Goal: Transaction & Acquisition: Download file/media

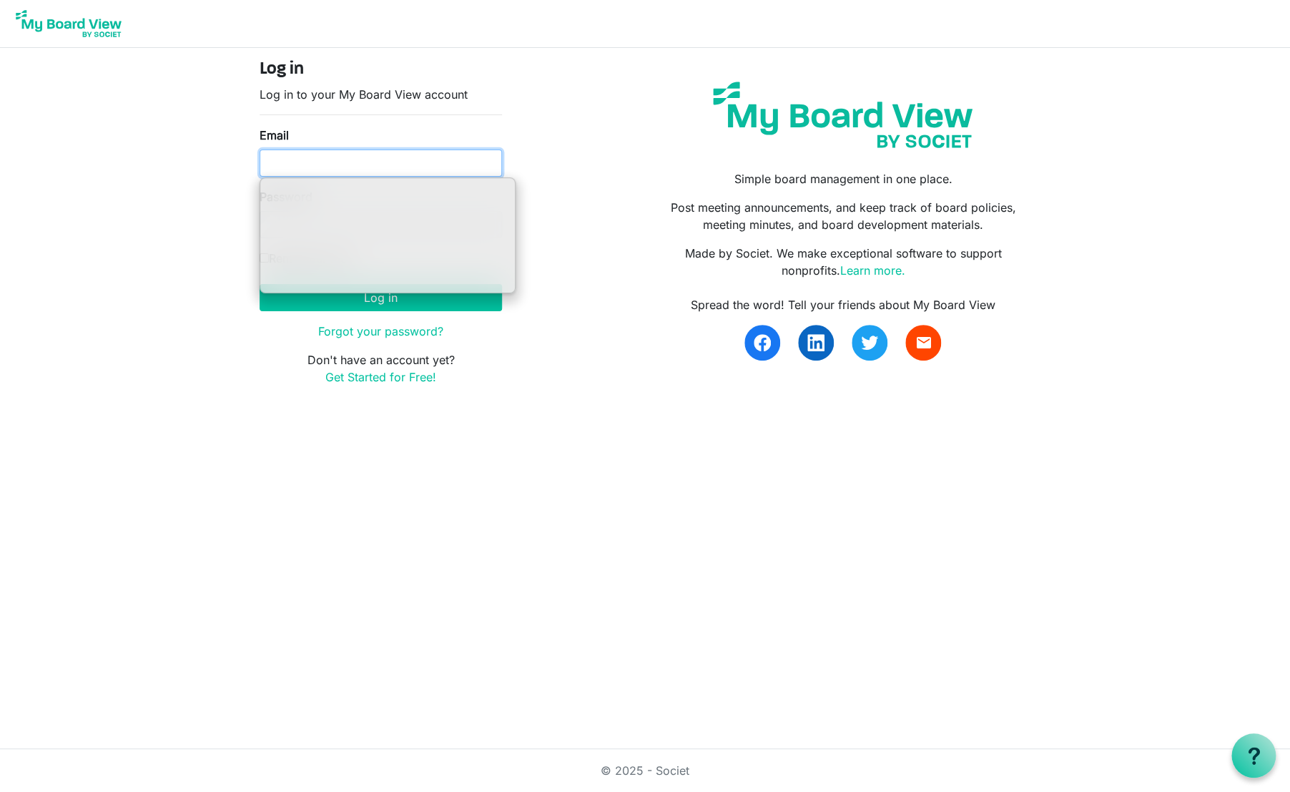
type input "ssayre@habitatcorning.org"
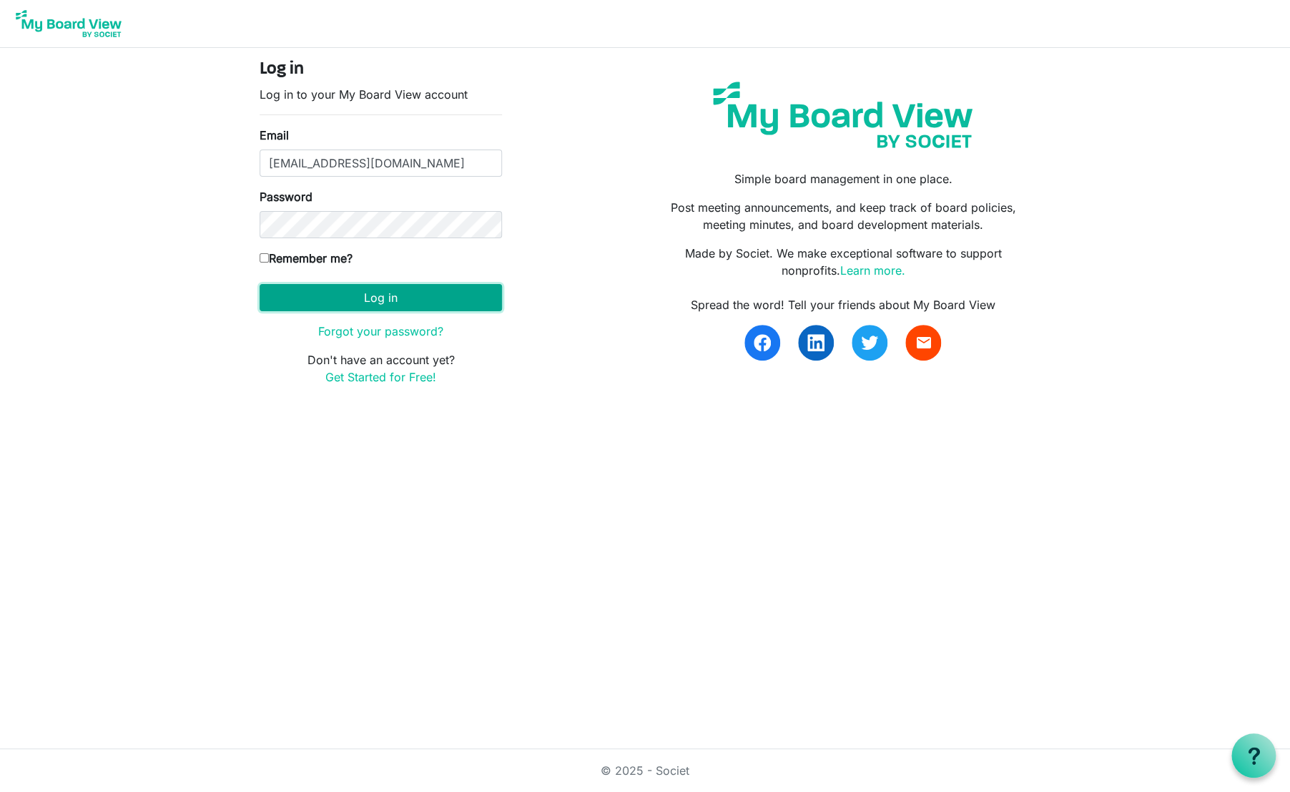
click at [413, 301] on button "Log in" at bounding box center [381, 297] width 242 height 27
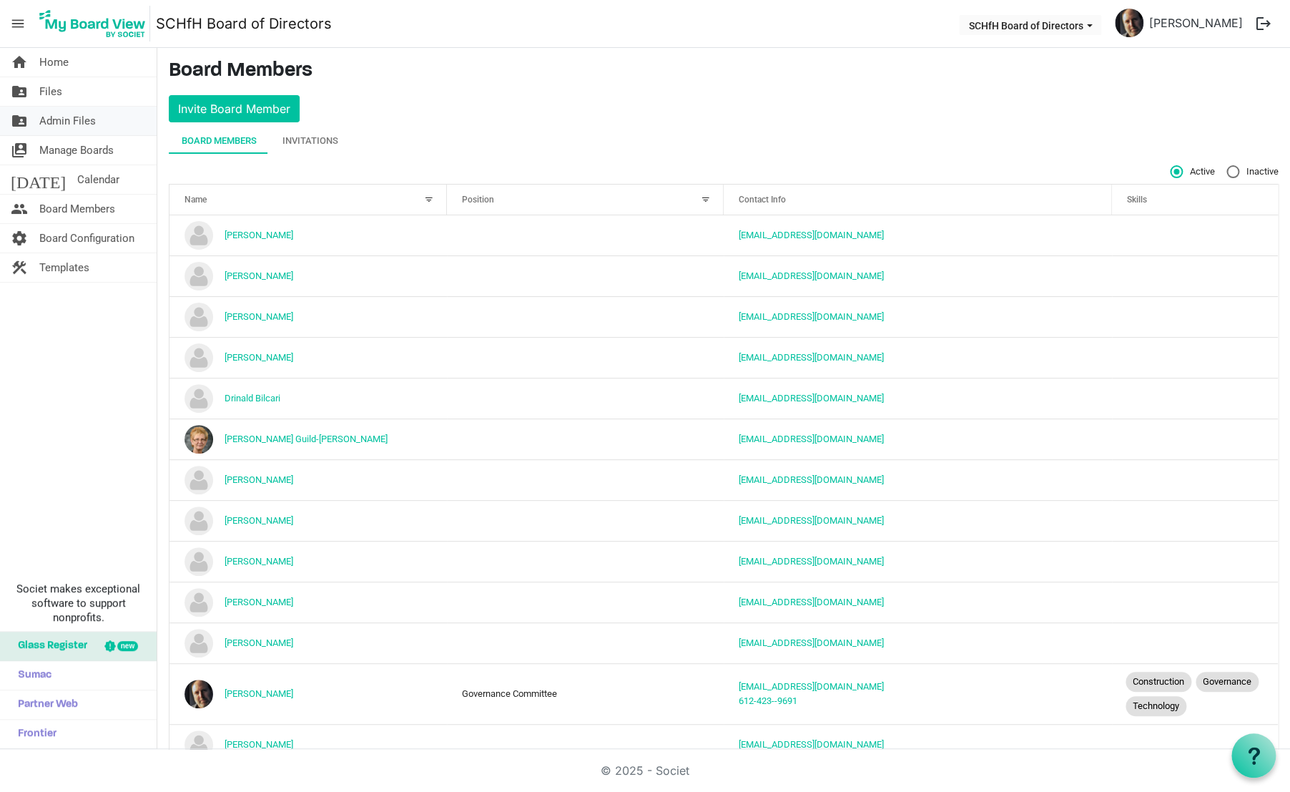
click at [99, 117] on link "folder_shared Admin Files" at bounding box center [78, 121] width 157 height 29
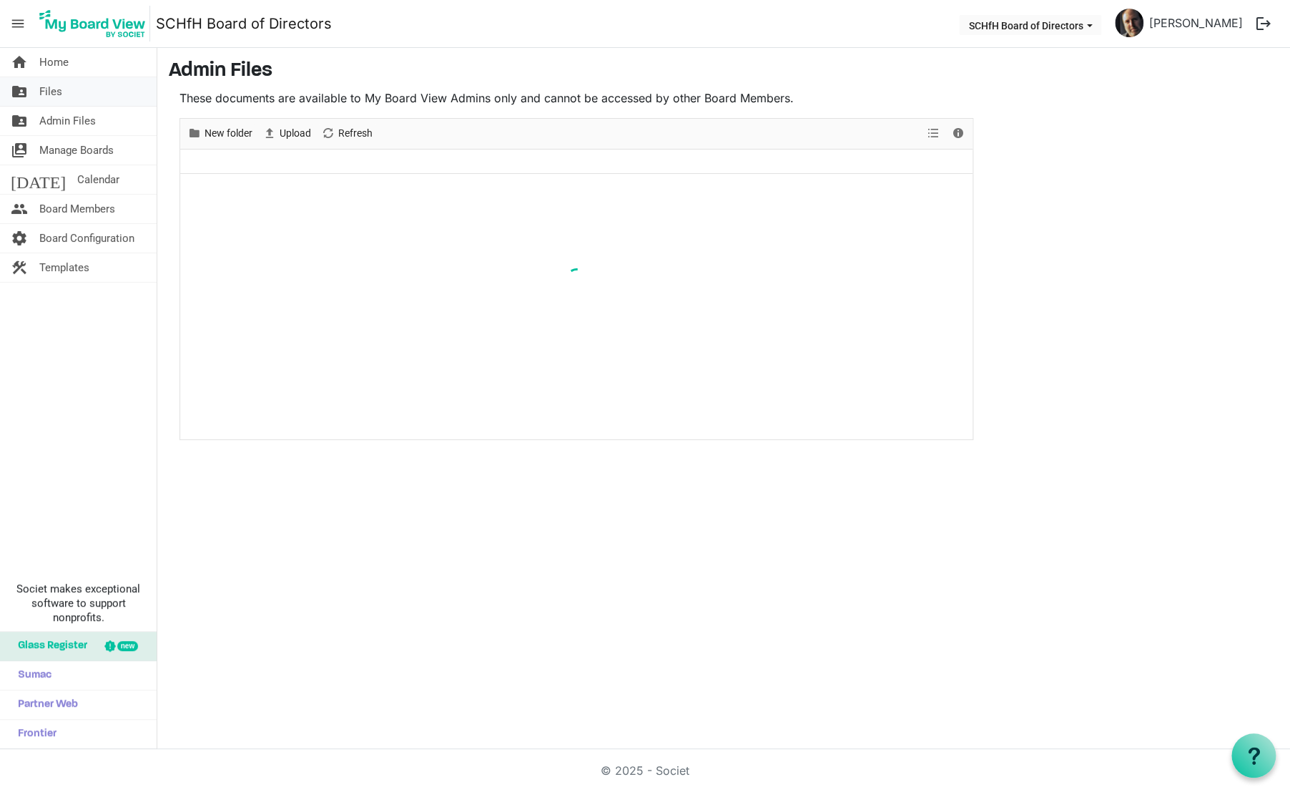
click at [89, 100] on link "folder_shared Files" at bounding box center [78, 91] width 157 height 29
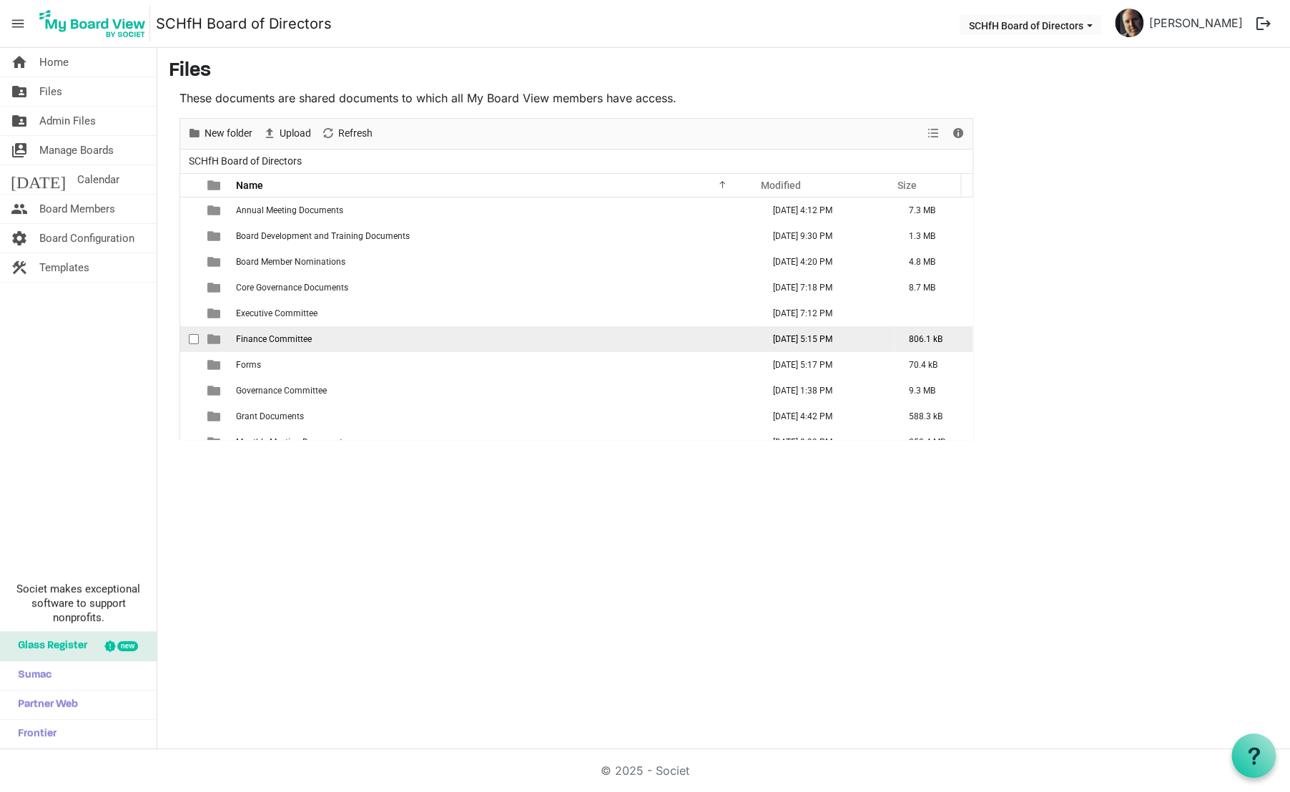
scroll to position [41, 0]
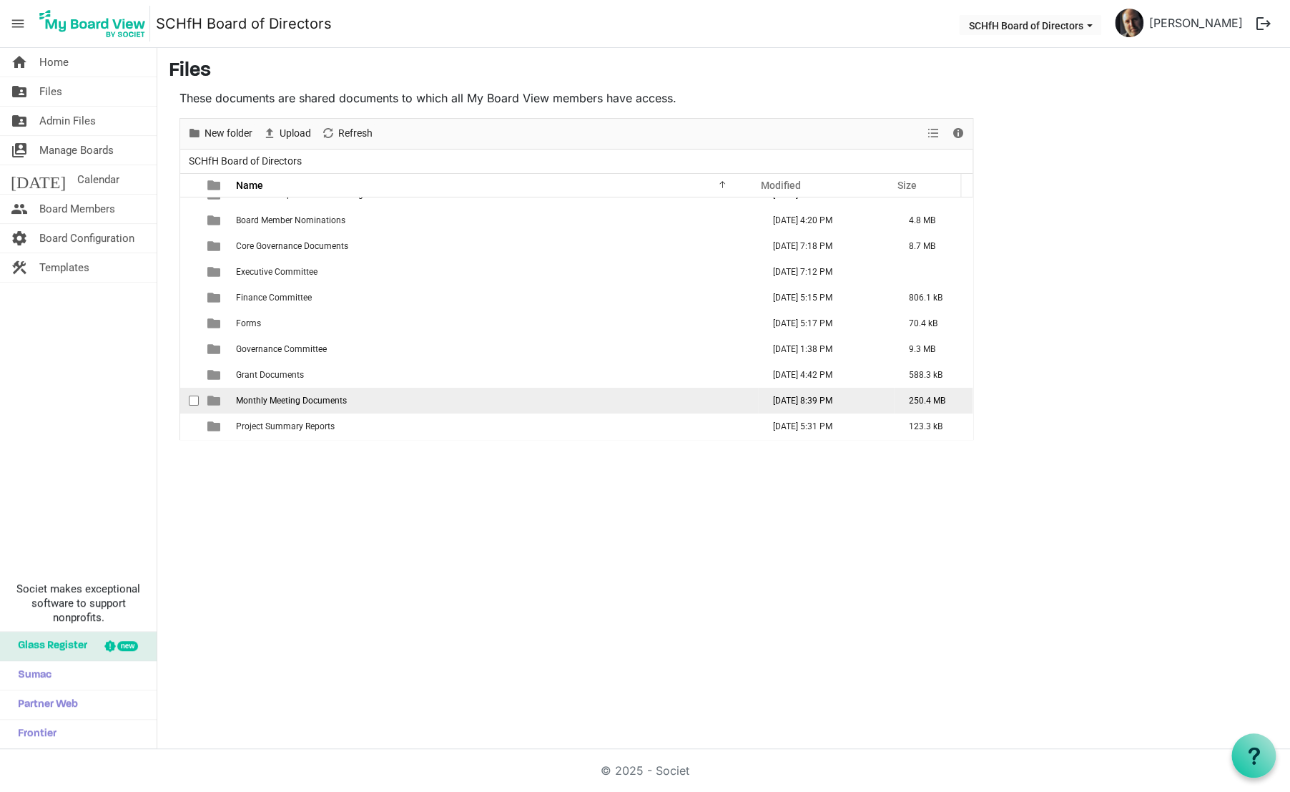
click at [273, 404] on span "Monthly Meeting Documents" at bounding box center [291, 401] width 111 height 10
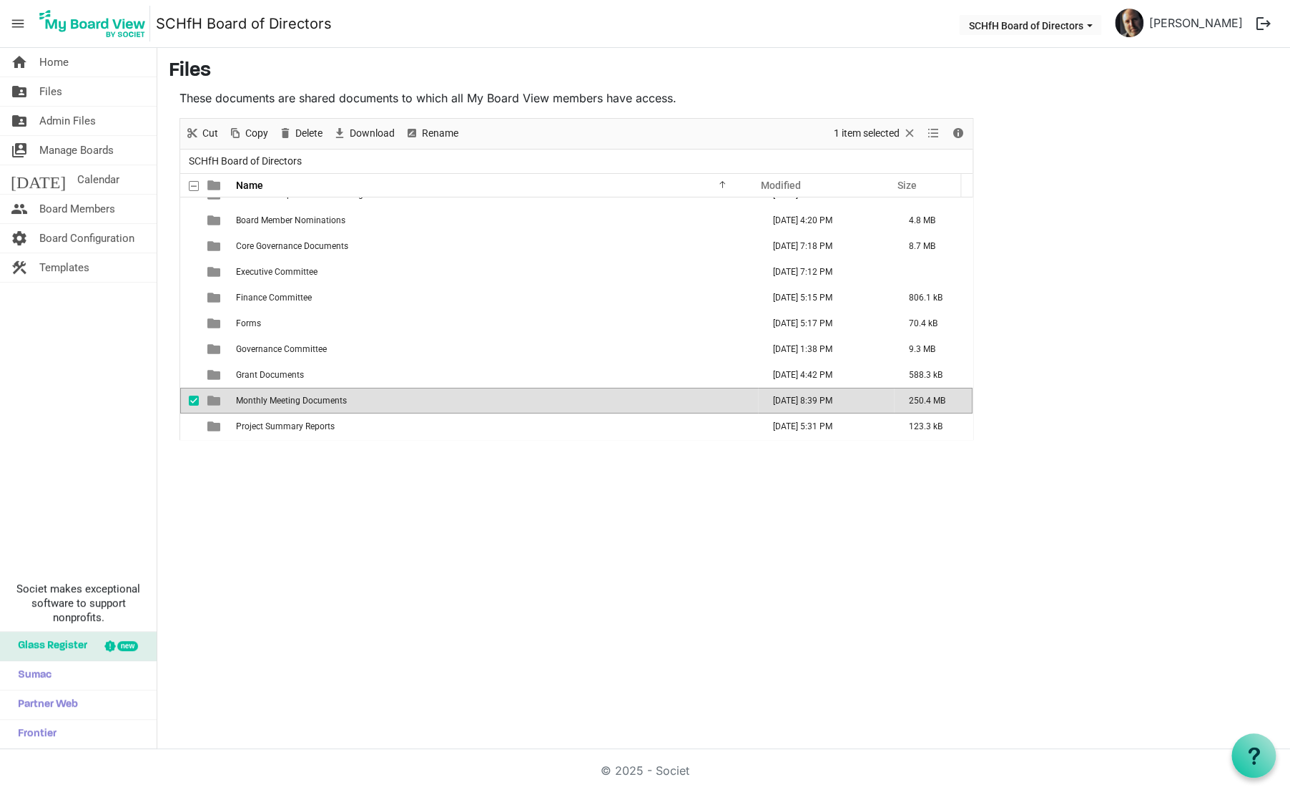
click at [273, 404] on span "Monthly Meeting Documents" at bounding box center [291, 401] width 111 height 10
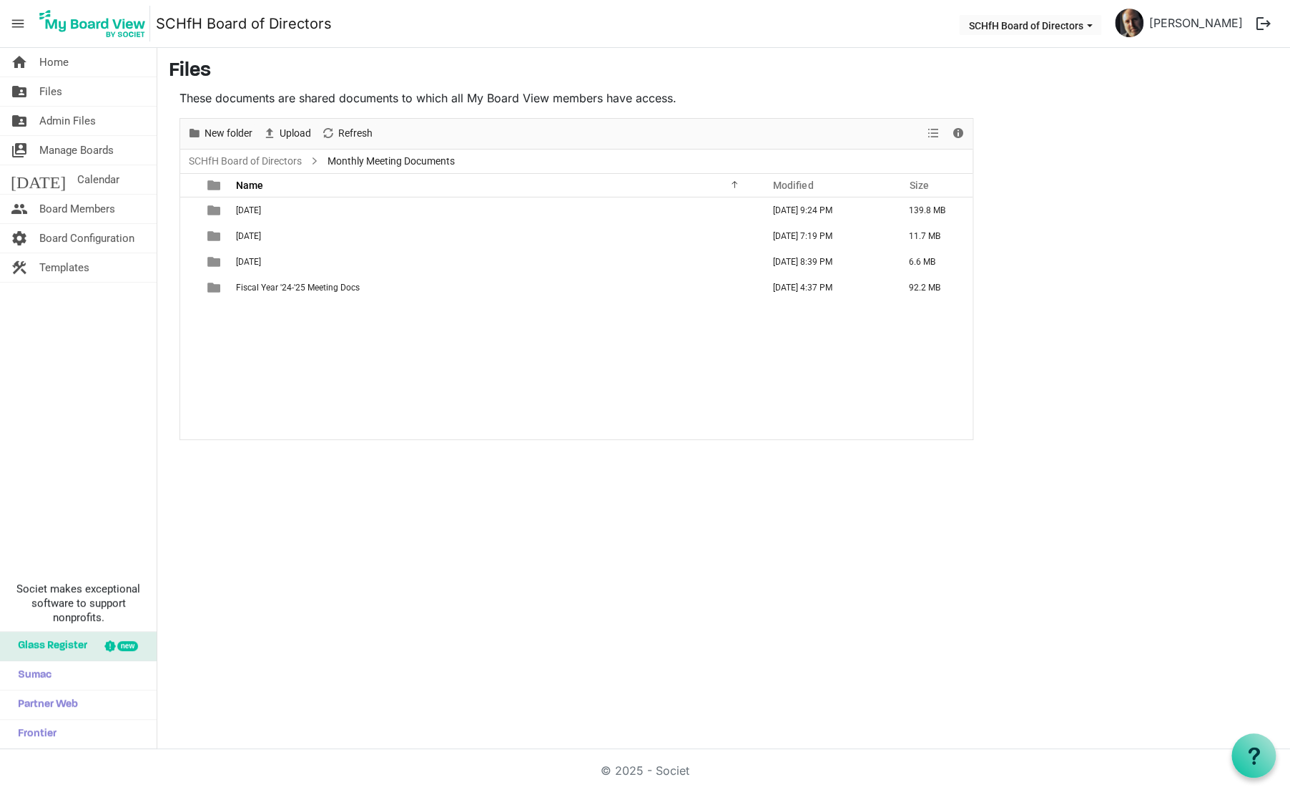
scroll to position [0, 0]
click at [248, 264] on span "[DATE]" at bounding box center [248, 262] width 25 height 10
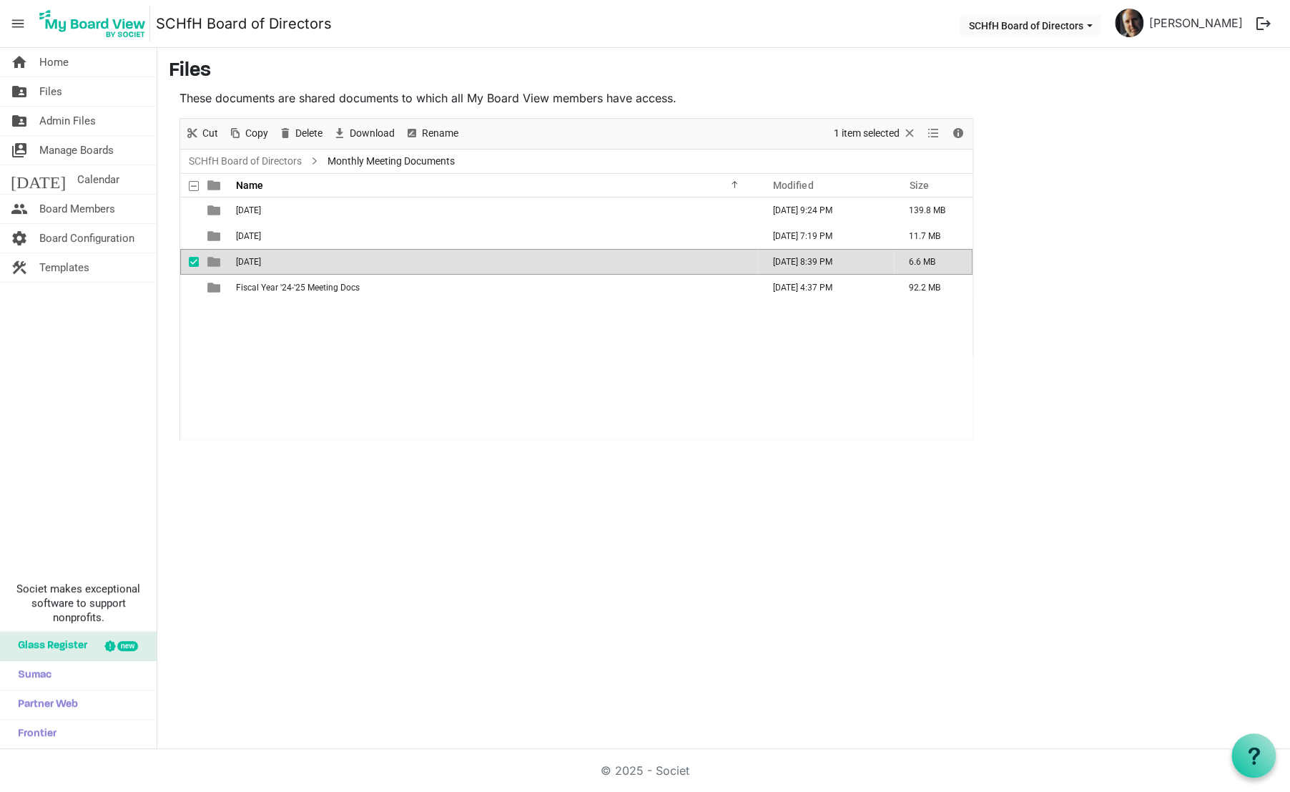
click at [248, 264] on span "[DATE]" at bounding box center [248, 262] width 25 height 10
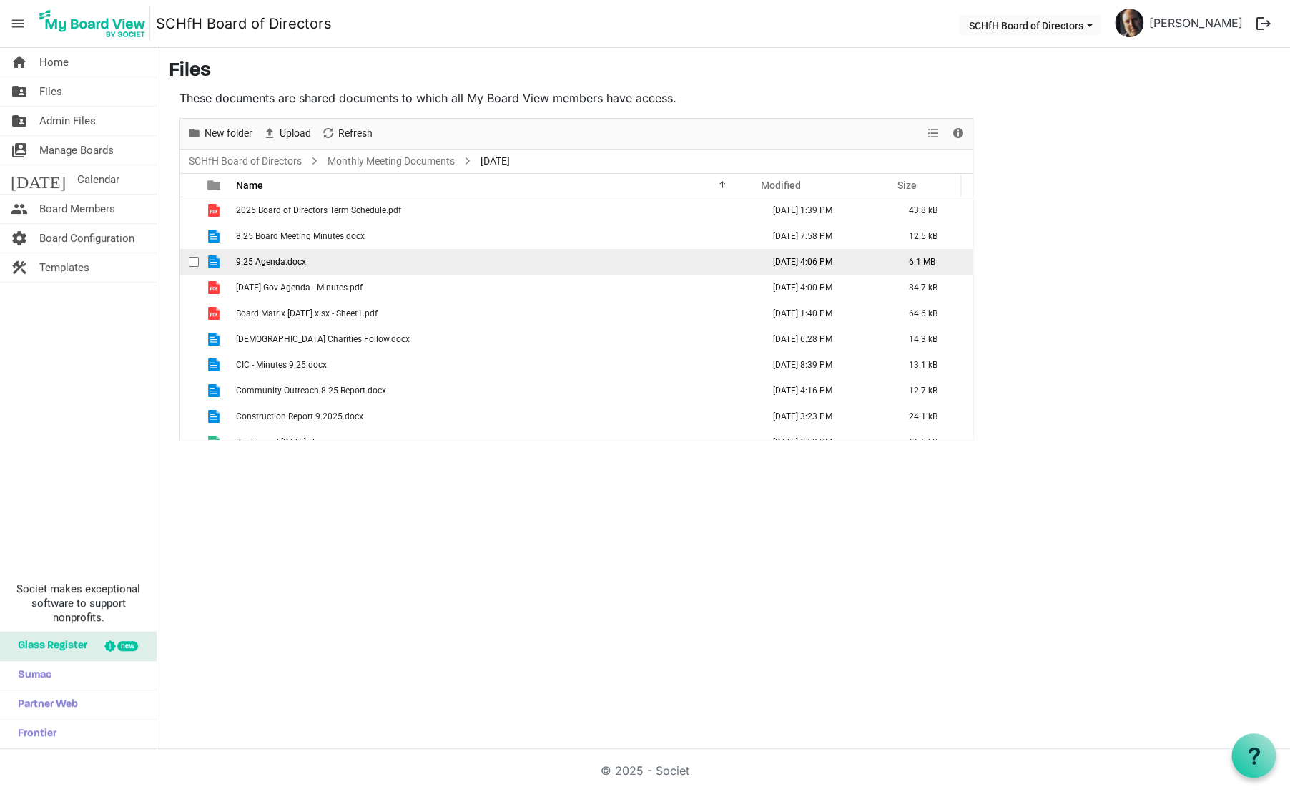
click at [194, 261] on span "checkbox" at bounding box center [194, 262] width 10 height 10
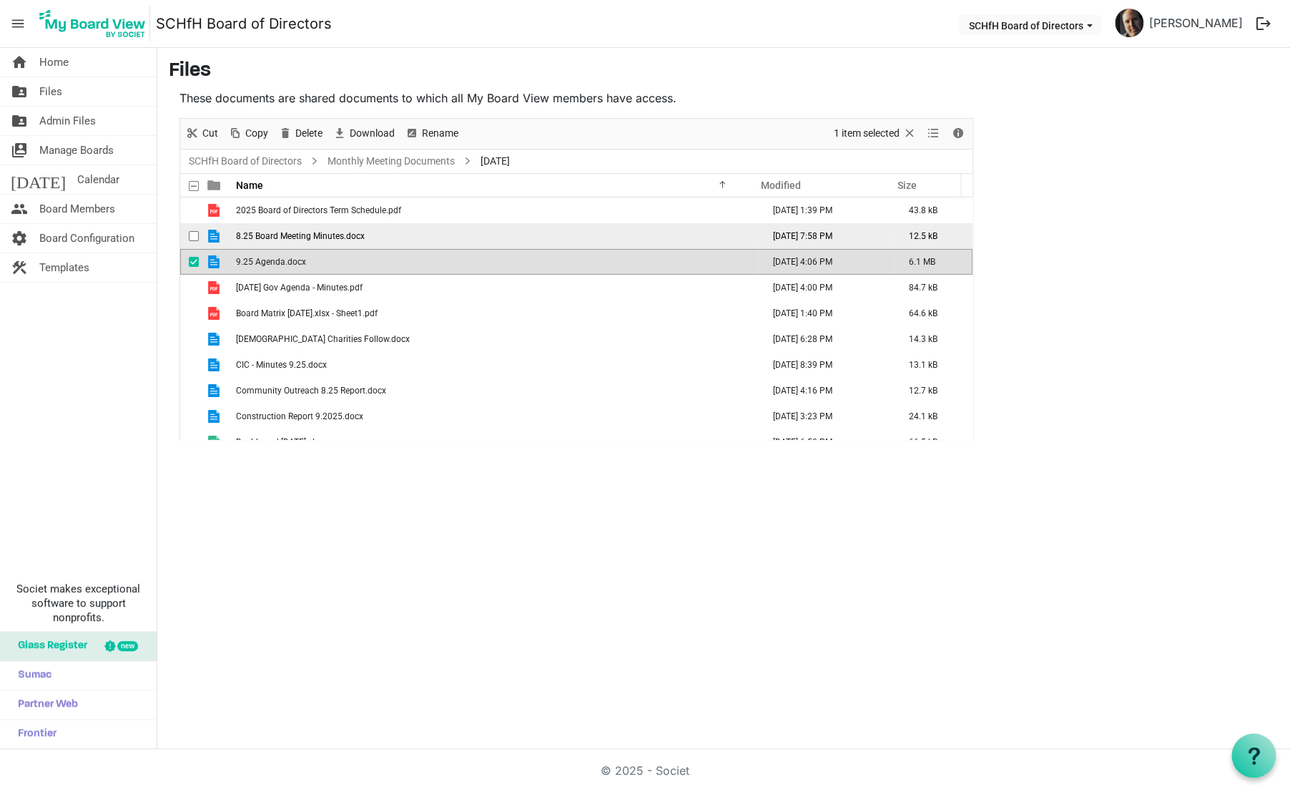
click at [197, 238] on span "checkbox" at bounding box center [194, 236] width 10 height 10
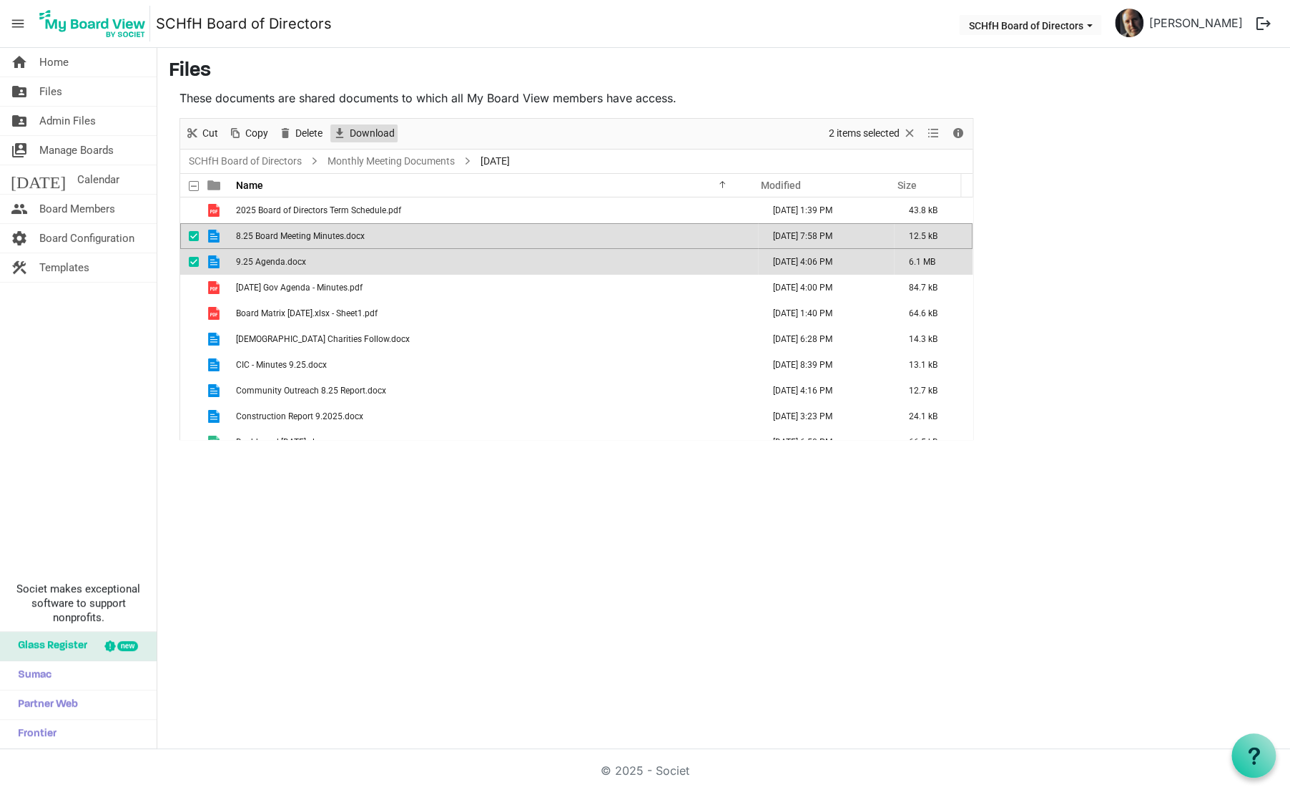
click at [369, 130] on span "Download" at bounding box center [372, 133] width 48 height 18
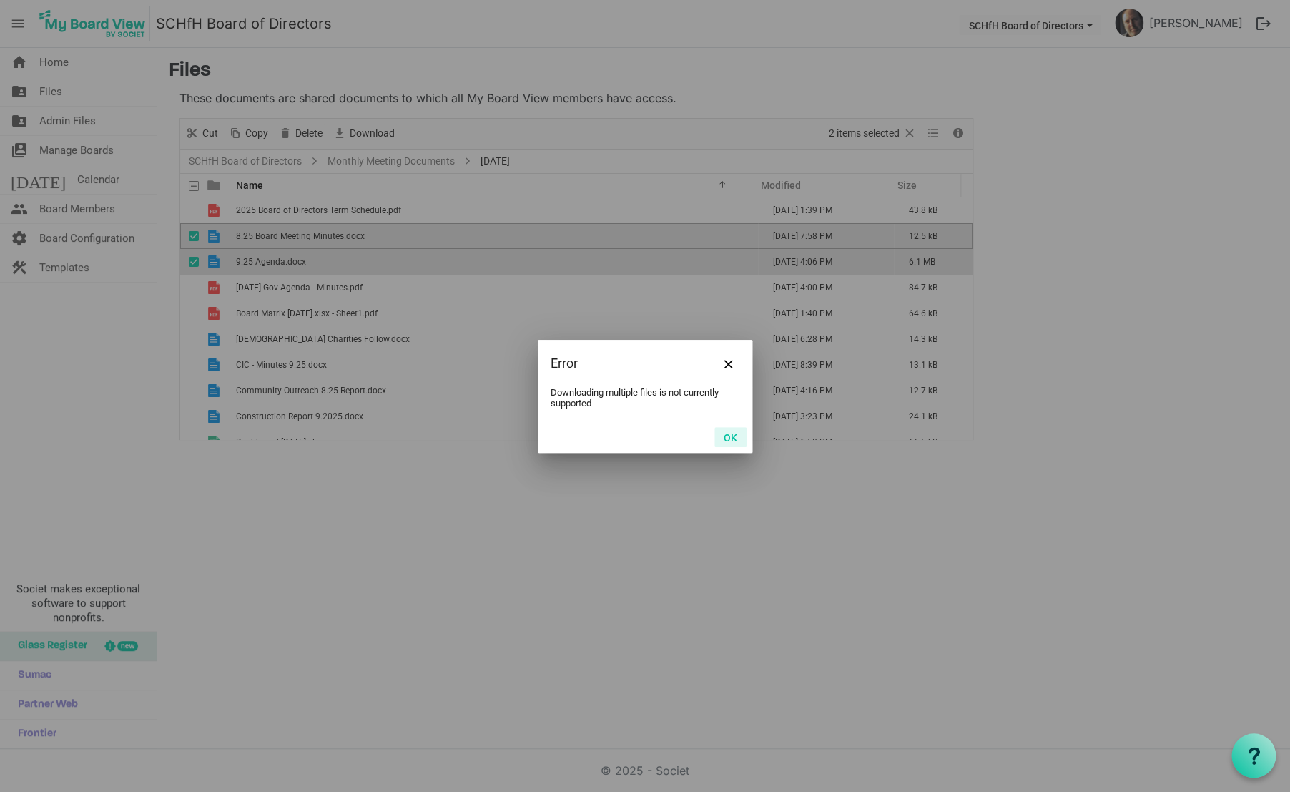
click at [728, 435] on button "OK" at bounding box center [731, 437] width 32 height 20
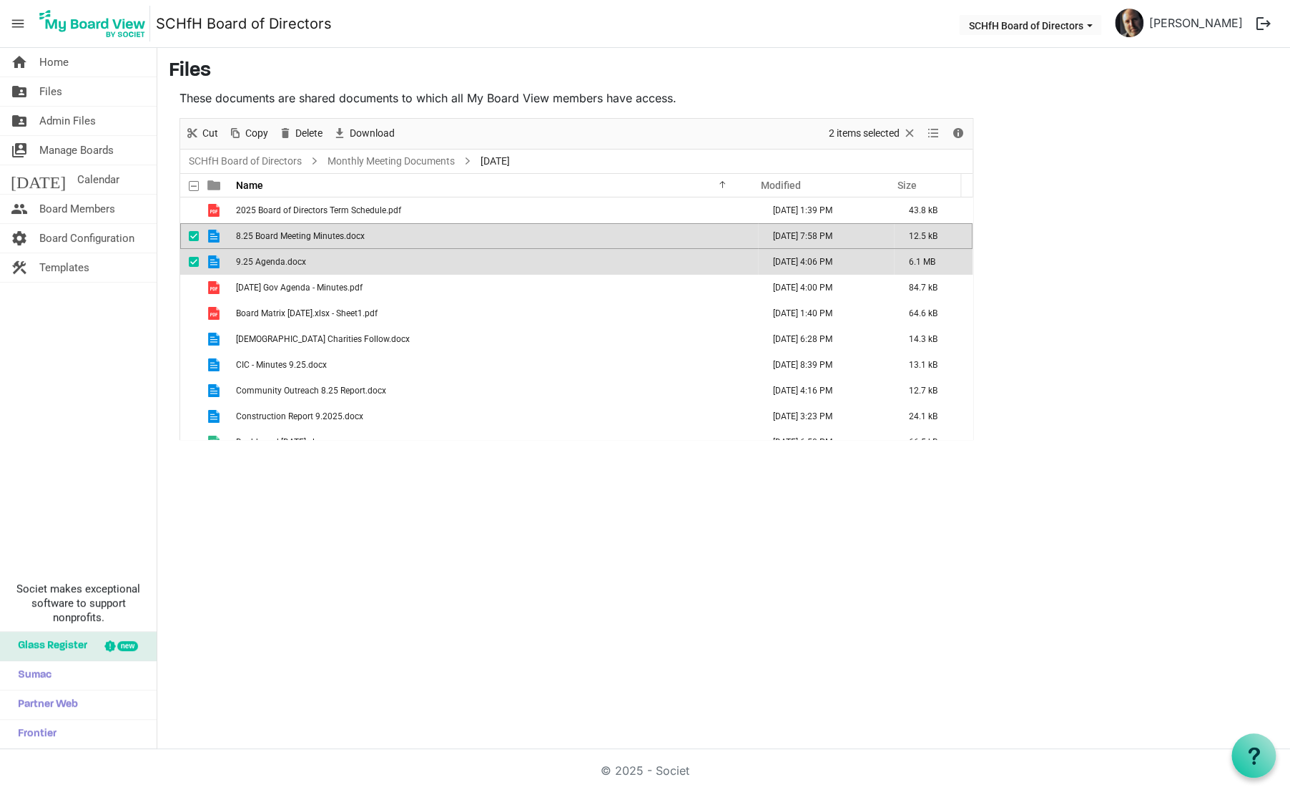
click at [192, 236] on span "checkbox" at bounding box center [194, 236] width 10 height 10
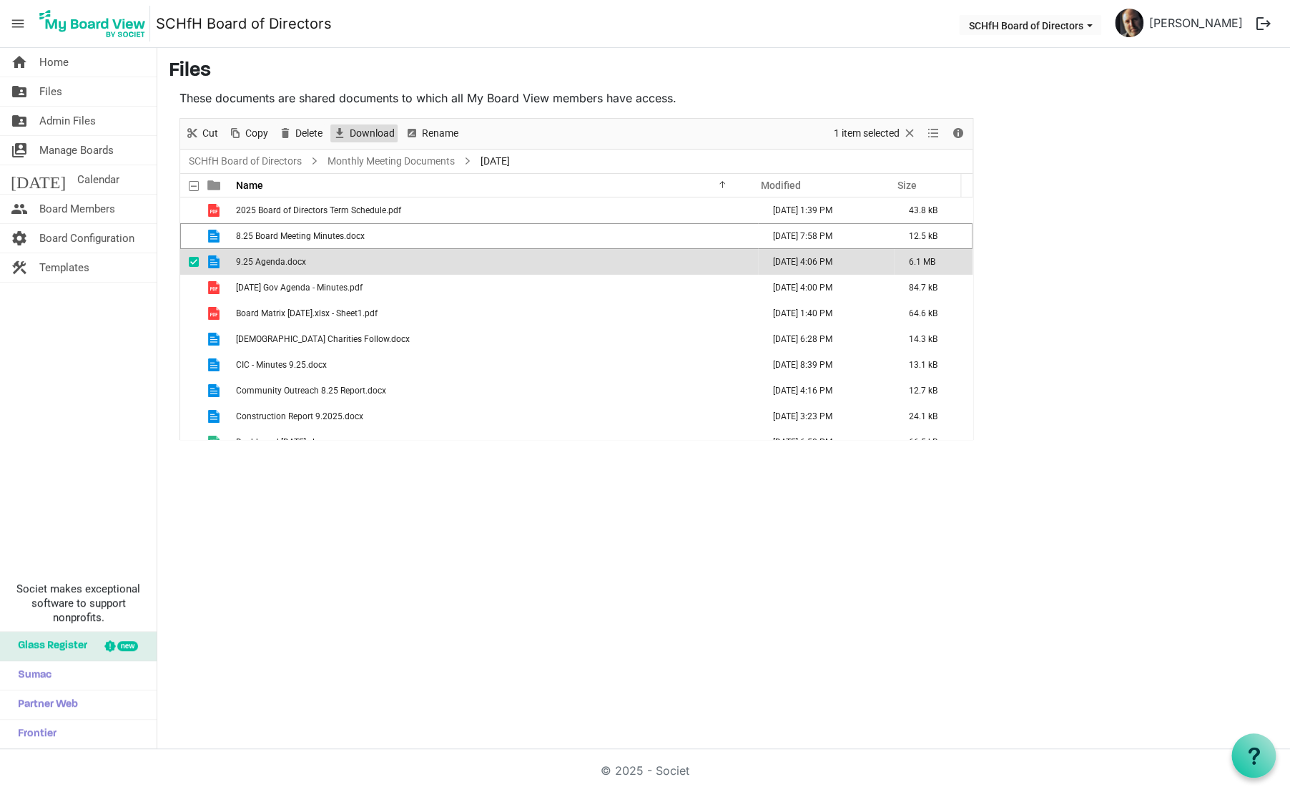
click at [374, 134] on span "Download" at bounding box center [372, 133] width 48 height 18
click at [196, 260] on span "checkbox" at bounding box center [194, 262] width 10 height 10
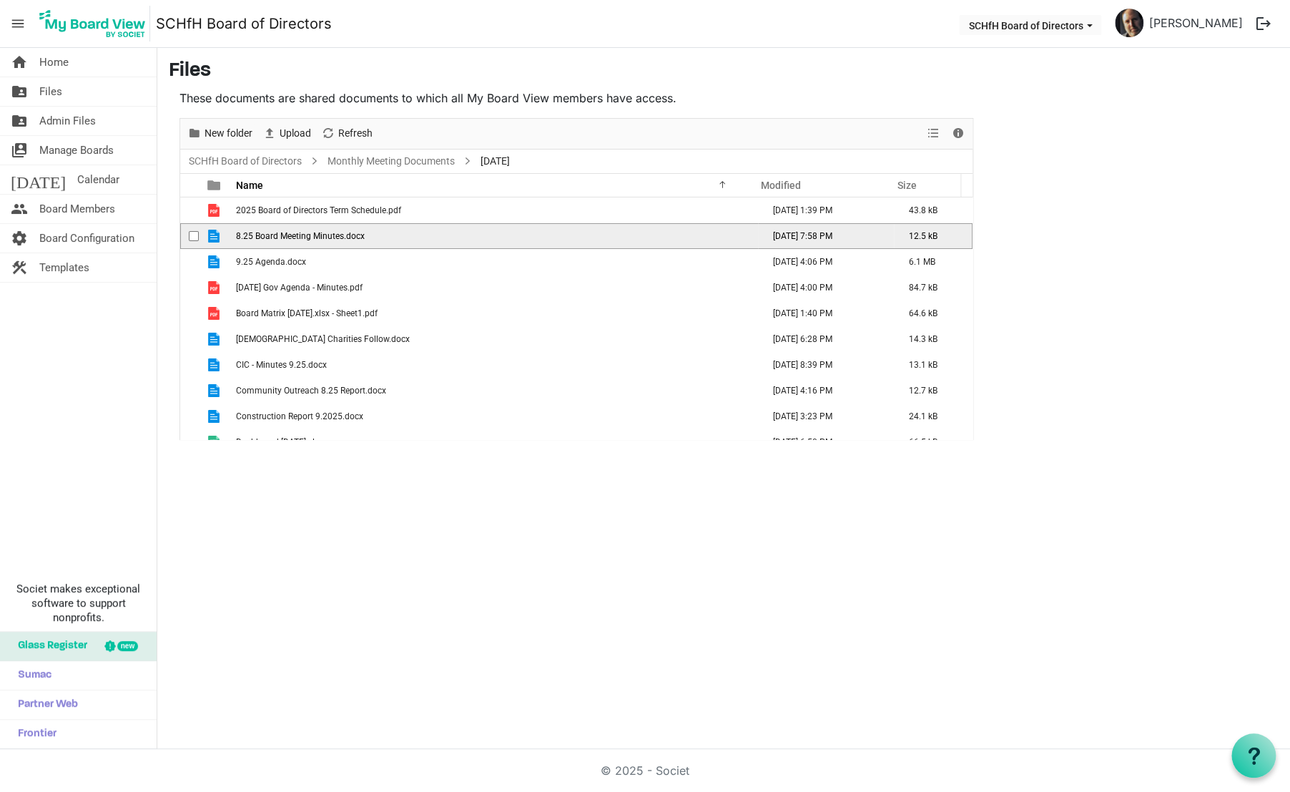
click at [195, 232] on span "checkbox" at bounding box center [194, 236] width 10 height 10
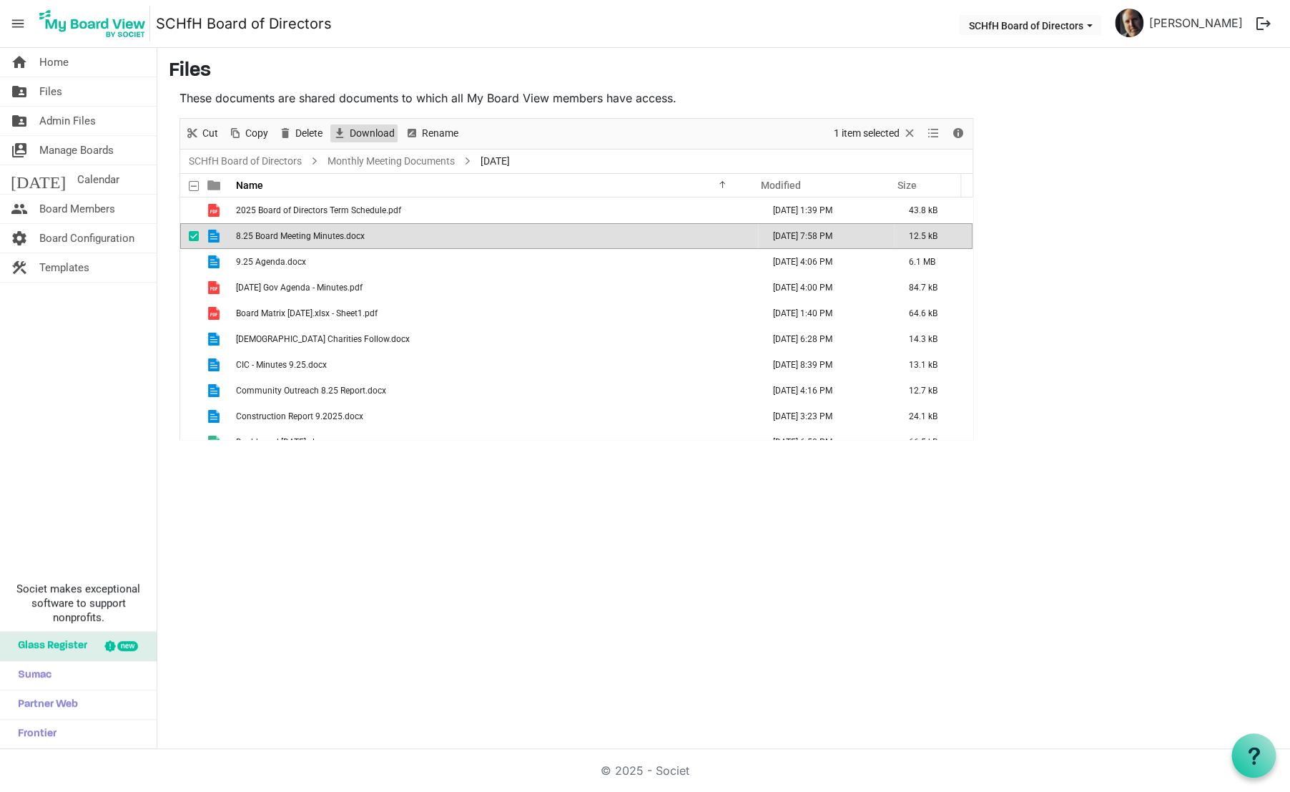
click at [370, 135] on span "Download" at bounding box center [372, 133] width 48 height 18
